Goal: Task Accomplishment & Management: Manage account settings

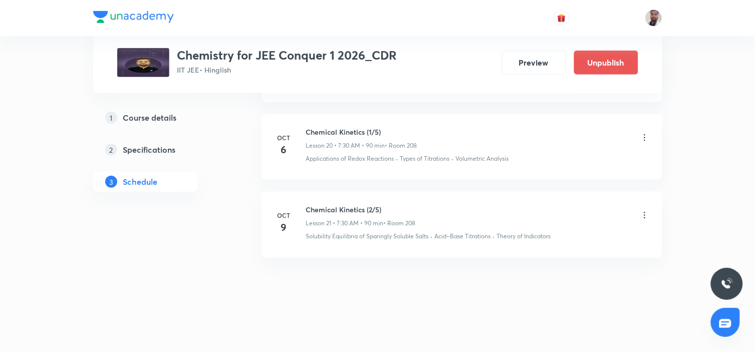
scroll to position [2050, 0]
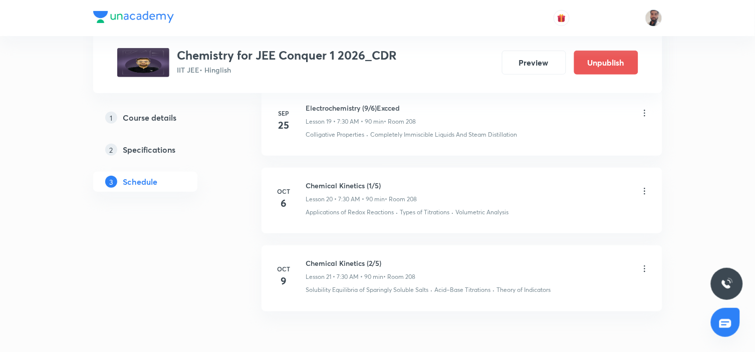
click at [644, 191] on icon at bounding box center [645, 191] width 10 height 10
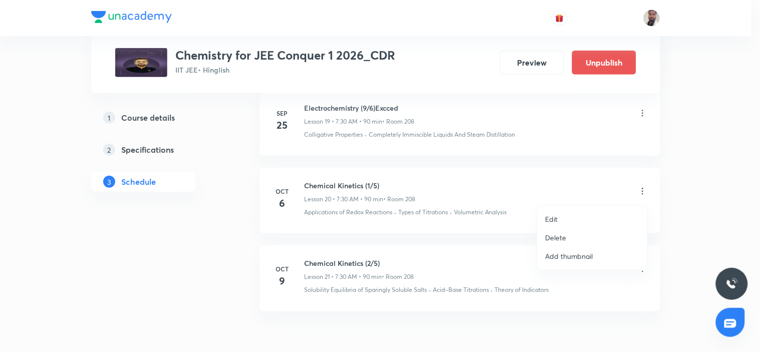
click at [575, 238] on li "Delete" at bounding box center [593, 238] width 110 height 19
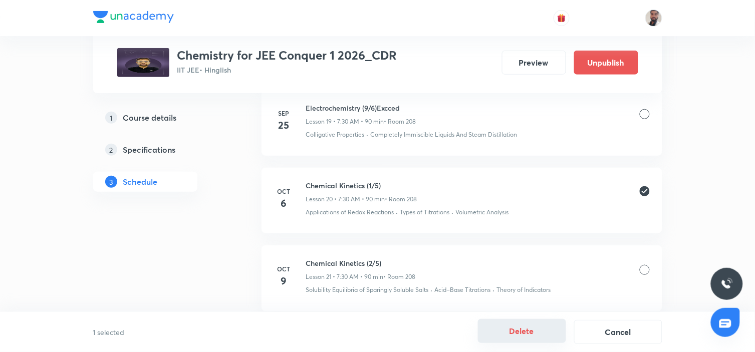
click at [535, 332] on button "Delete" at bounding box center [522, 331] width 88 height 24
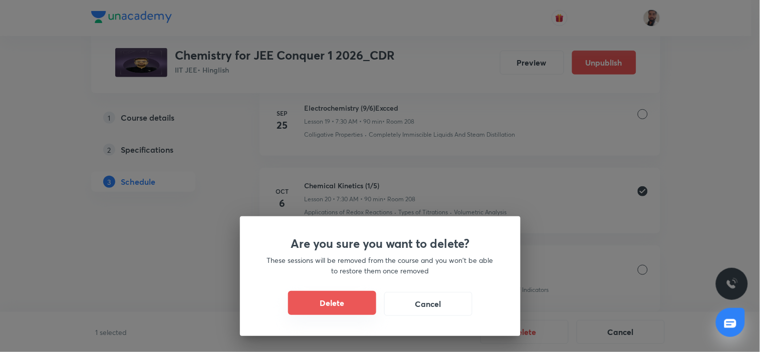
click at [359, 299] on button "Delete" at bounding box center [332, 303] width 88 height 24
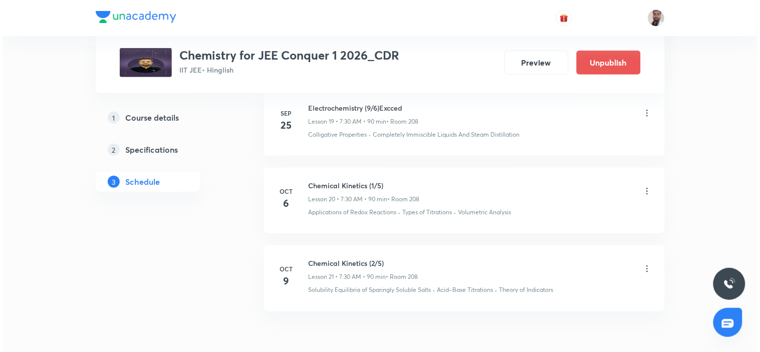
scroll to position [2028, 0]
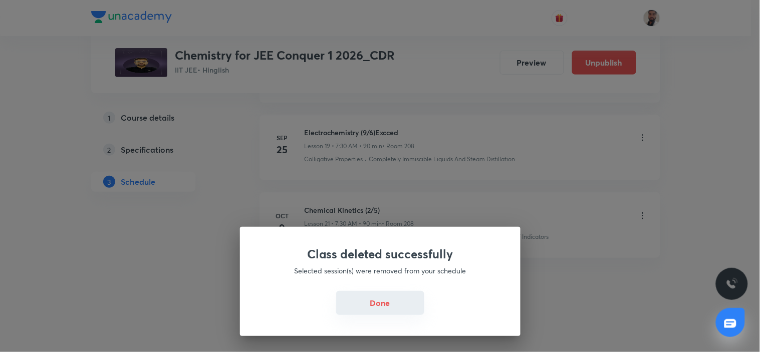
click at [375, 304] on button "Done" at bounding box center [380, 303] width 88 height 24
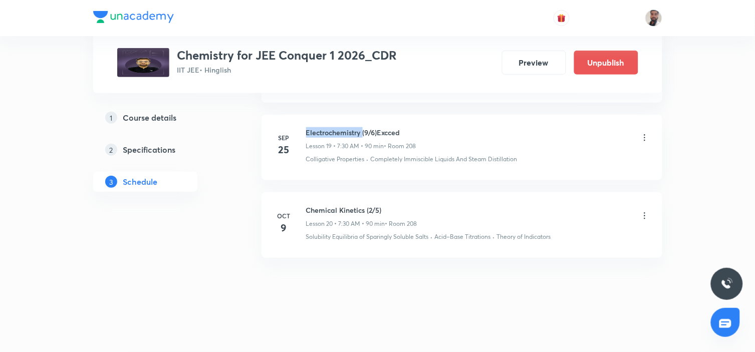
drag, startPoint x: 362, startPoint y: 132, endPoint x: 306, endPoint y: 133, distance: 56.6
click at [306, 133] on h6 "Electrochemistry (9/6)Excced" at bounding box center [361, 132] width 110 height 11
copy h6 "Electrochemistry"
click at [643, 213] on icon at bounding box center [645, 216] width 10 height 10
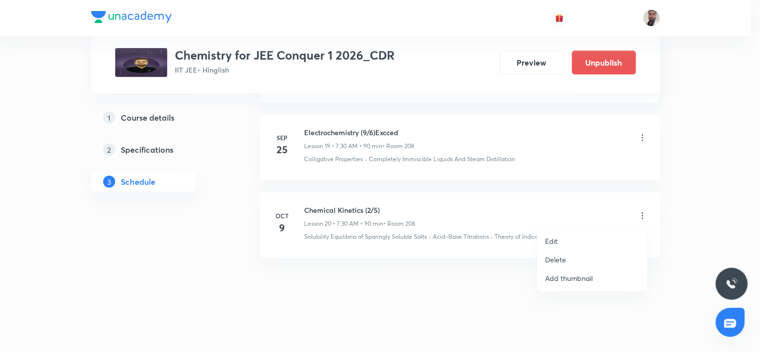
click at [562, 241] on li "Edit" at bounding box center [593, 241] width 110 height 19
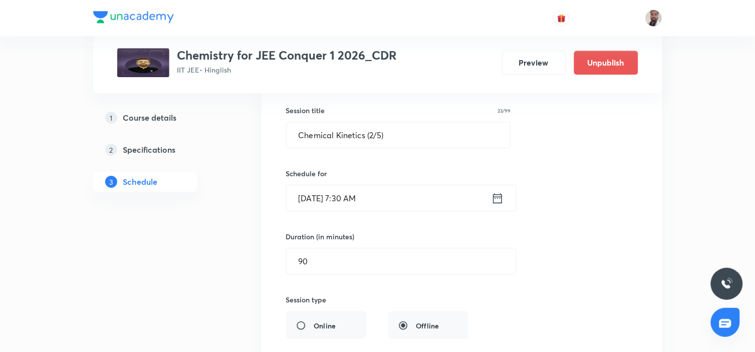
scroll to position [1507, 0]
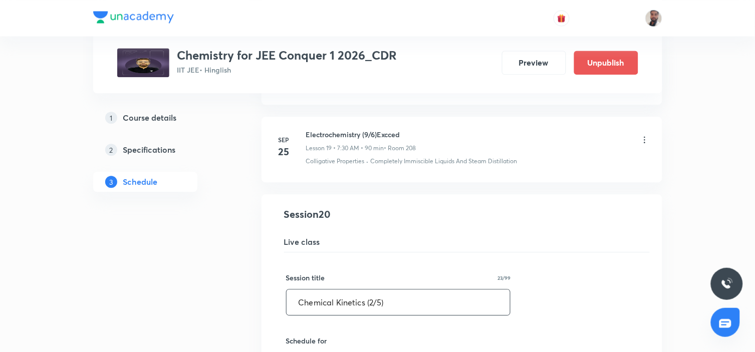
drag, startPoint x: 410, startPoint y: 307, endPoint x: 292, endPoint y: 306, distance: 117.8
click at [292, 306] on input "Chemical Kinetics (2/5)" at bounding box center [399, 303] width 224 height 26
paste input "Electrochemistry"
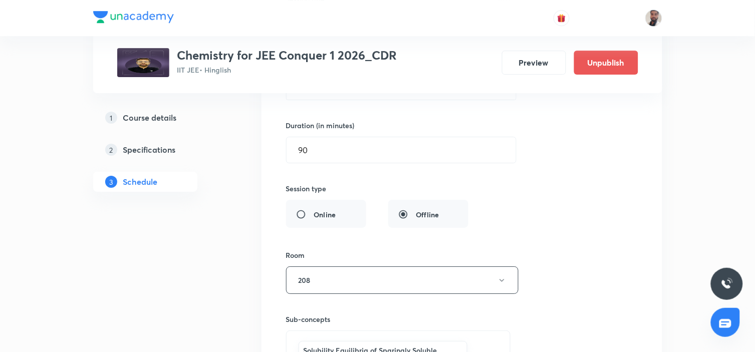
scroll to position [1897, 0]
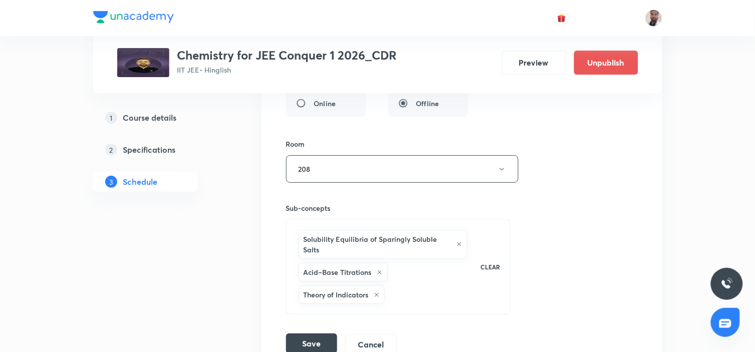
type input "Electrochemistry - Revision"
click at [313, 343] on button "Save" at bounding box center [311, 344] width 51 height 20
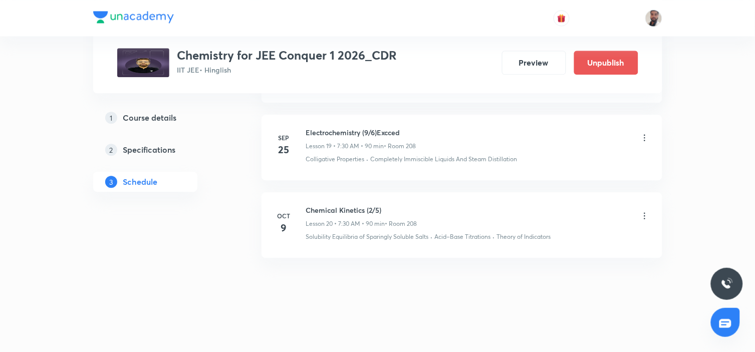
scroll to position [1566, 0]
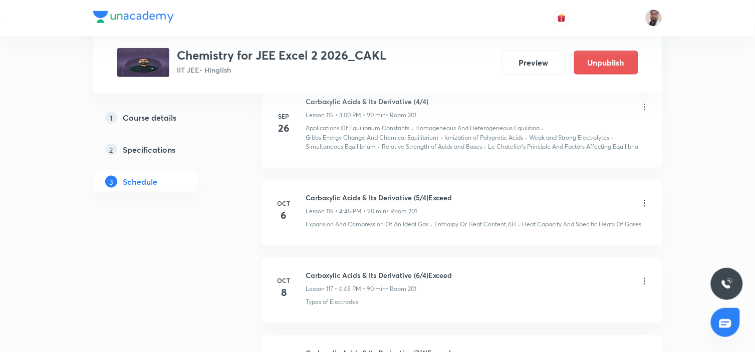
scroll to position [9902, 0]
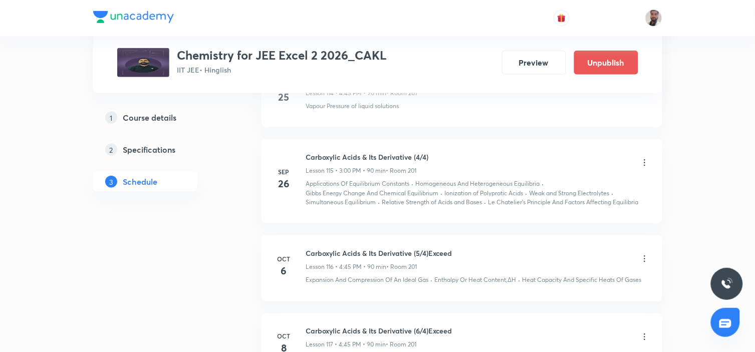
click at [413, 157] on h6 "Carboxylic Acids & Its Derivative (4/4)" at bounding box center [367, 157] width 123 height 11
drag, startPoint x: 412, startPoint y: 157, endPoint x: 305, endPoint y: 157, distance: 107.3
click at [305, 157] on div "[DATE] Carboxylic Acids & Its Derivative (4/4) Lesson 115 • 3:00 PM • 90 min • …" at bounding box center [462, 179] width 376 height 55
copy h6 "Carboxylic Acids & Its Derivative"
click at [645, 257] on icon at bounding box center [645, 259] width 2 height 7
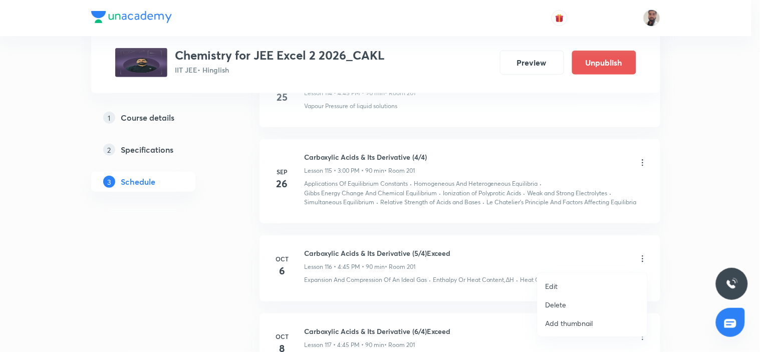
click at [571, 282] on li "Edit" at bounding box center [593, 286] width 110 height 19
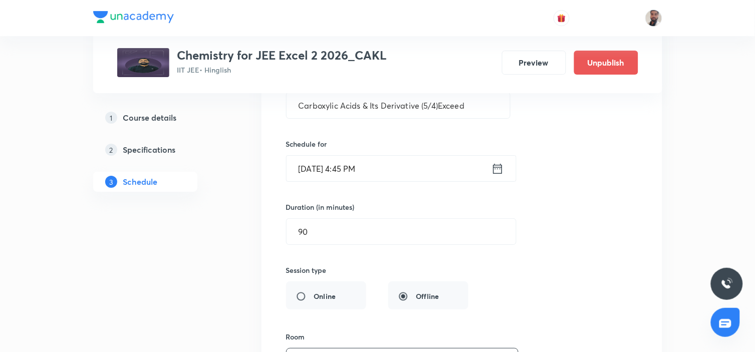
scroll to position [9512, 0]
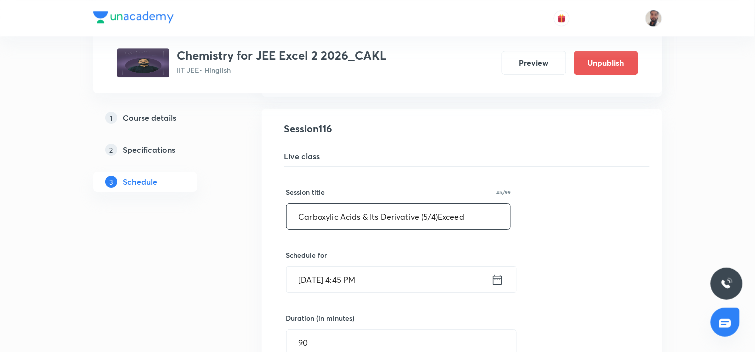
drag, startPoint x: 424, startPoint y: 217, endPoint x: 469, endPoint y: 219, distance: 45.7
click at [469, 219] on input "Carboxylic Acids & Its Derivative (5/4)Exceed" at bounding box center [399, 217] width 224 height 26
click at [475, 219] on input "Carboxylic Acids & Its Derivative (5/4)Exceed" at bounding box center [399, 217] width 224 height 26
drag, startPoint x: 420, startPoint y: 218, endPoint x: 479, endPoint y: 218, distance: 58.6
click at [479, 218] on input "Carboxylic Acids & Its Derivative (5/4)Exceed" at bounding box center [399, 217] width 224 height 26
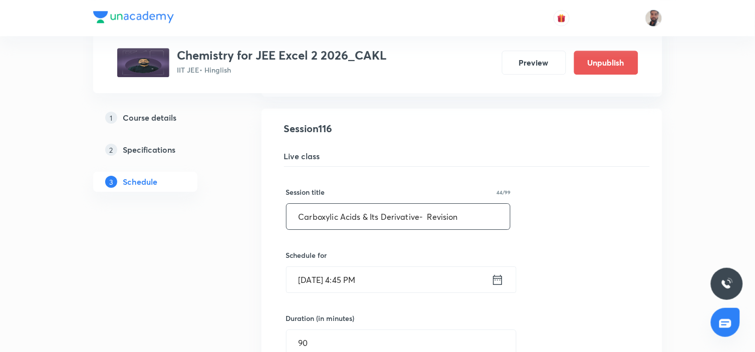
drag, startPoint x: 475, startPoint y: 224, endPoint x: 280, endPoint y: 222, distance: 195.0
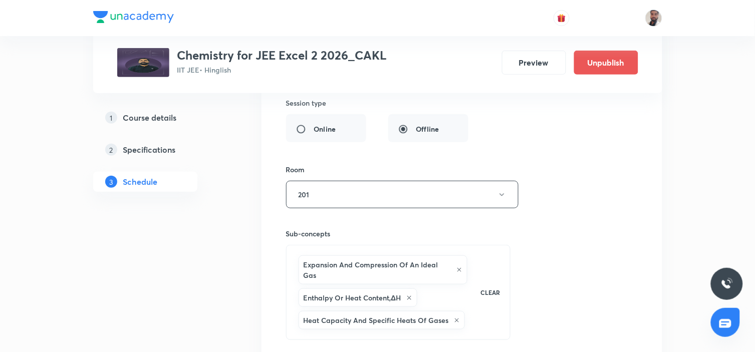
scroll to position [10013, 0]
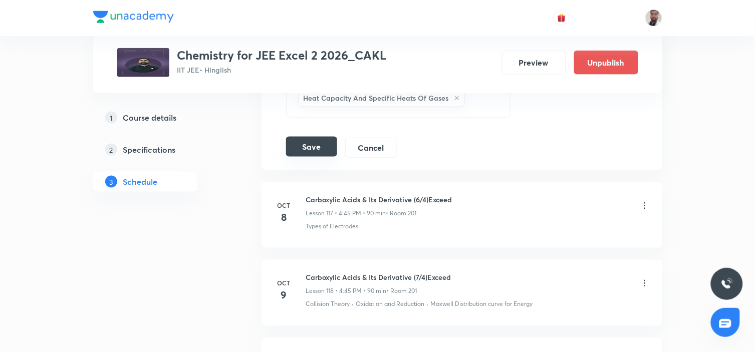
type input "Carboxylic Acids & Its Derivative- Revision"
click at [311, 139] on button "Save" at bounding box center [311, 147] width 51 height 20
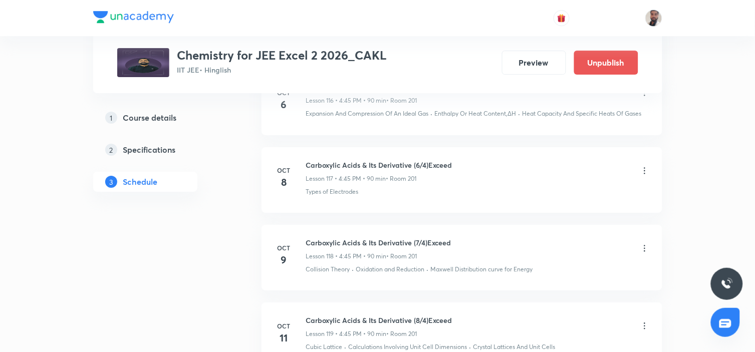
scroll to position [9552, 0]
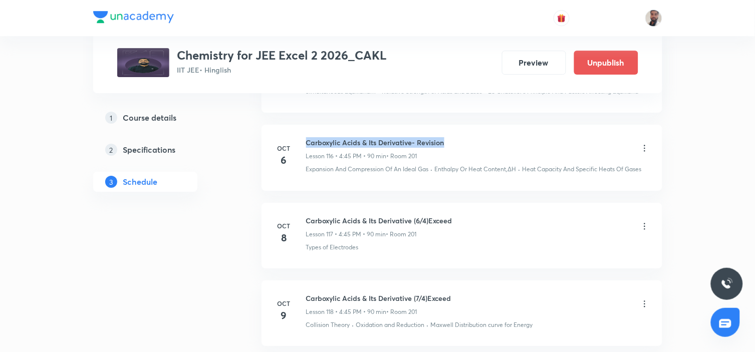
drag, startPoint x: 435, startPoint y: 143, endPoint x: 304, endPoint y: 138, distance: 130.4
click at [304, 138] on div "[DATE] Carboxylic Acids & Its Derivative- Revision Lesson 116 • 4:45 PM • 90 mi…" at bounding box center [462, 155] width 376 height 37
copy h6 "Carboxylic Acids & Its Derivative- Revision"
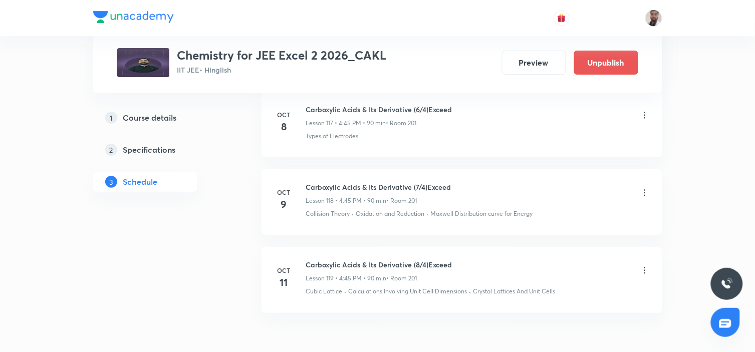
scroll to position [9607, 0]
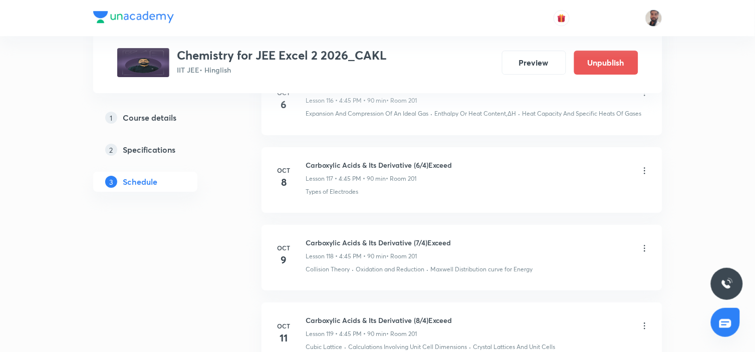
click at [642, 170] on icon at bounding box center [645, 171] width 10 height 10
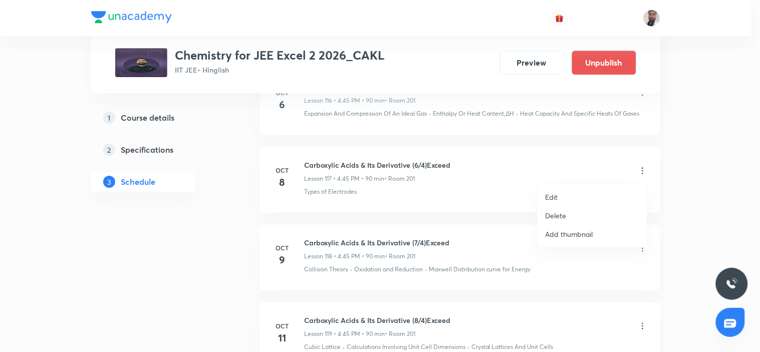
click at [576, 193] on li "Edit" at bounding box center [593, 197] width 110 height 19
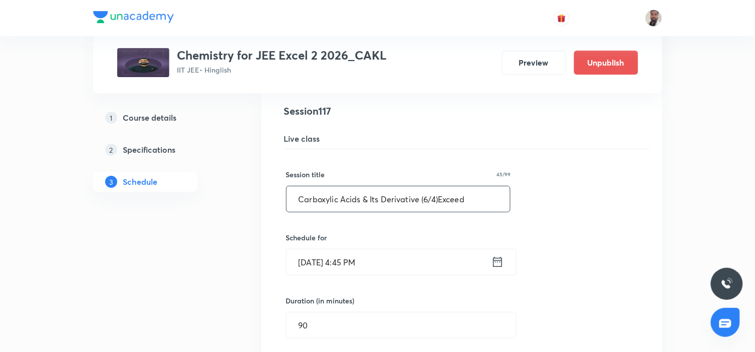
drag, startPoint x: 475, startPoint y: 197, endPoint x: 176, endPoint y: 201, distance: 298.3
paste input "- Revision"
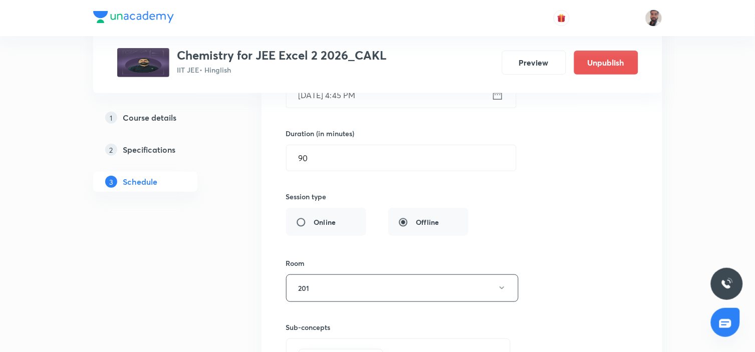
scroll to position [9942, 0]
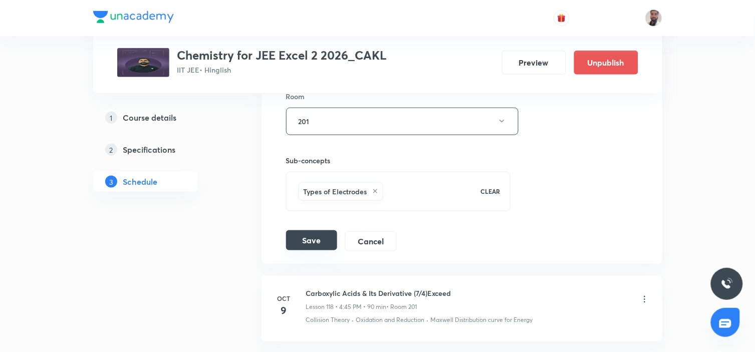
type input "Carboxylic Acids & Its Derivative- Revision"
click at [314, 239] on button "Save" at bounding box center [311, 241] width 51 height 20
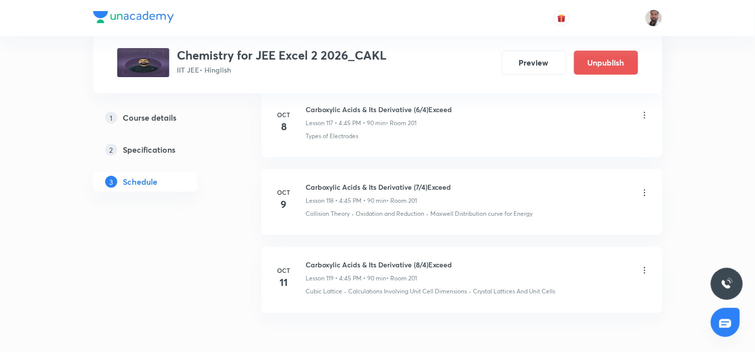
scroll to position [9607, 0]
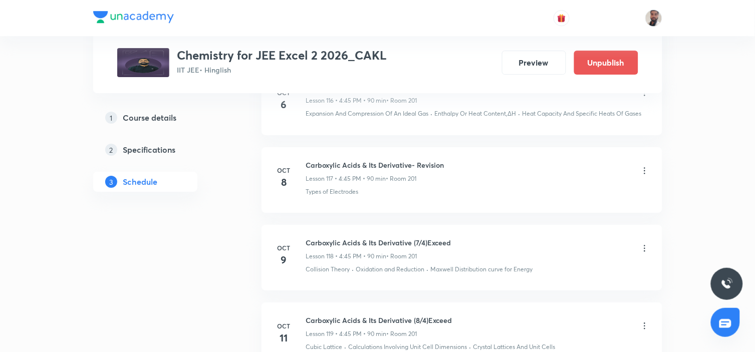
click at [645, 249] on icon at bounding box center [645, 249] width 10 height 10
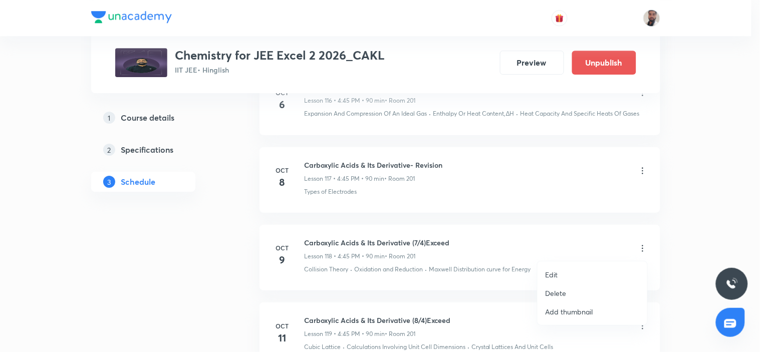
click at [585, 273] on li "Edit" at bounding box center [593, 275] width 110 height 19
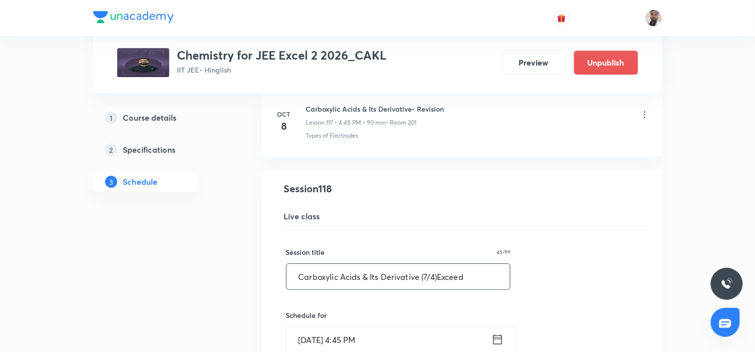
drag, startPoint x: 477, startPoint y: 272, endPoint x: 227, endPoint y: 274, distance: 250.1
paste input "- Revision"
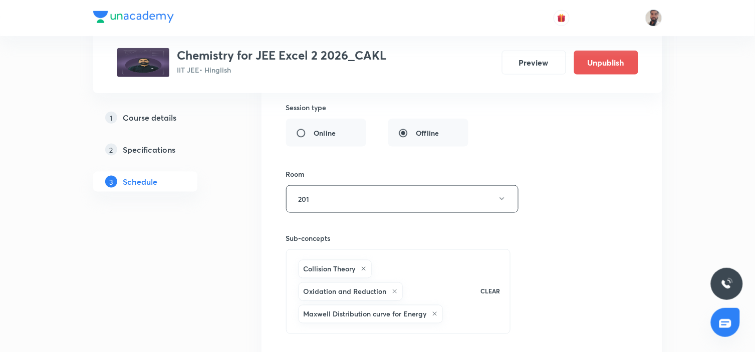
scroll to position [10109, 0]
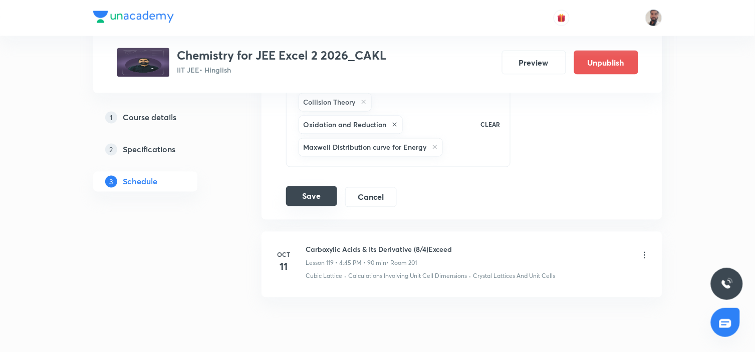
type input "Carboxylic Acids & Its Derivative- Revision"
click at [297, 192] on button "Save" at bounding box center [311, 196] width 51 height 20
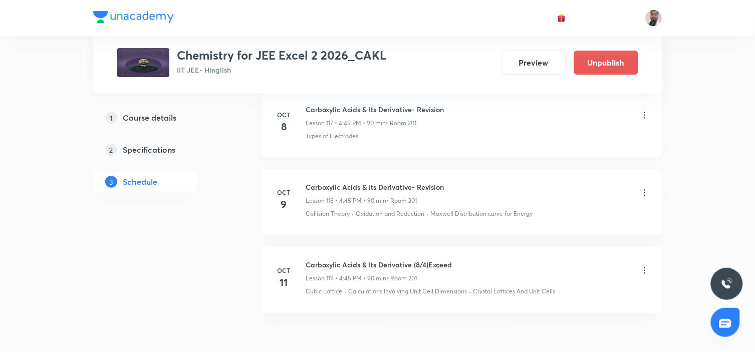
scroll to position [9719, 0]
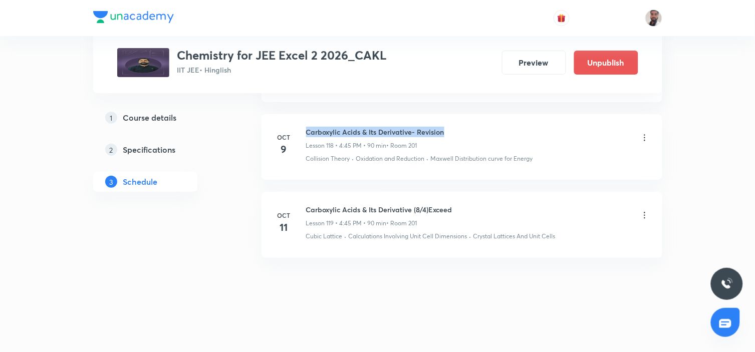
drag, startPoint x: 444, startPoint y: 129, endPoint x: 307, endPoint y: 120, distance: 137.6
click at [307, 120] on li "[DATE] Carboxylic Acids & Its Derivative- Revision Lesson 118 • 4:45 PM • 90 mi…" at bounding box center [462, 147] width 401 height 66
copy h6 "Carboxylic Acids & Its Derivative- Revision"
click at [642, 215] on icon at bounding box center [645, 216] width 10 height 10
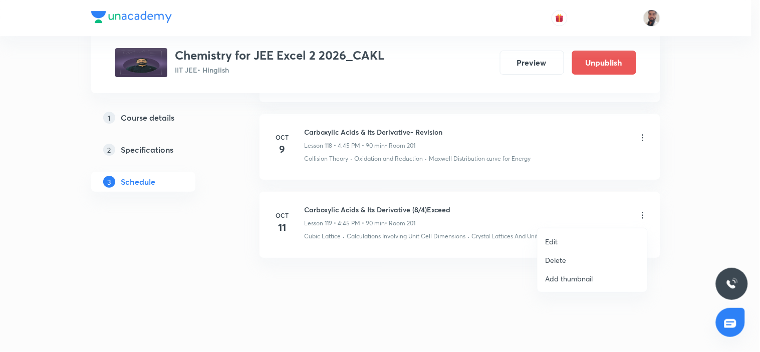
click at [562, 245] on li "Edit" at bounding box center [593, 242] width 110 height 19
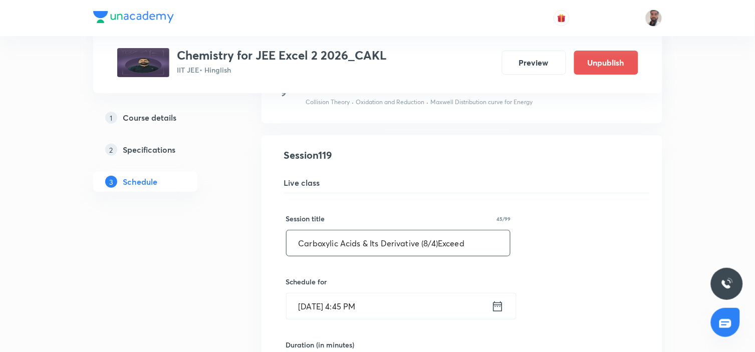
drag, startPoint x: 485, startPoint y: 251, endPoint x: 277, endPoint y: 237, distance: 208.5
paste input "- Revision"
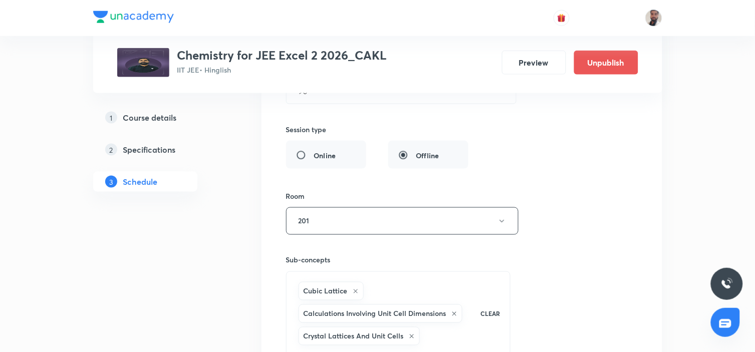
scroll to position [10151, 0]
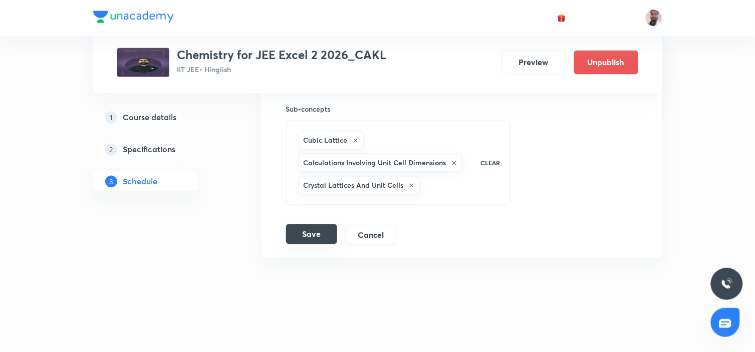
type input "Carboxylic Acids & Its Derivative- Revision"
click at [302, 235] on button "Save" at bounding box center [311, 235] width 51 height 20
